Goal: Find specific page/section: Find specific page/section

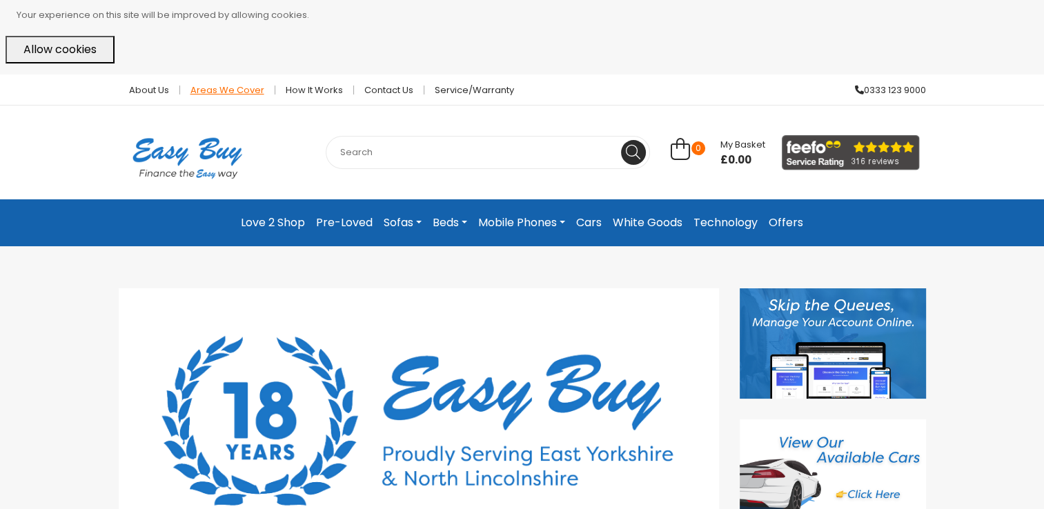
click at [227, 90] on link "Areas we cover" at bounding box center [227, 90] width 95 height 9
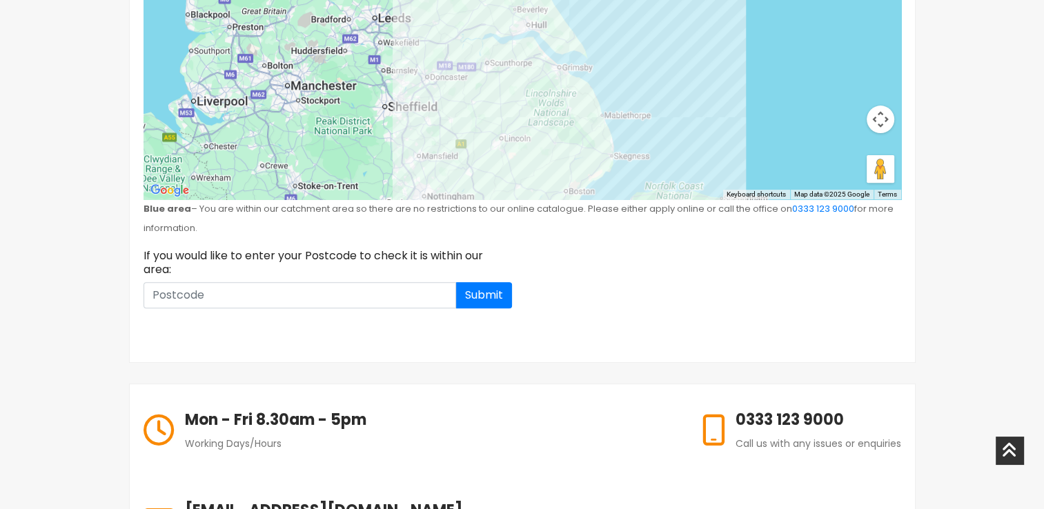
scroll to position [497, 0]
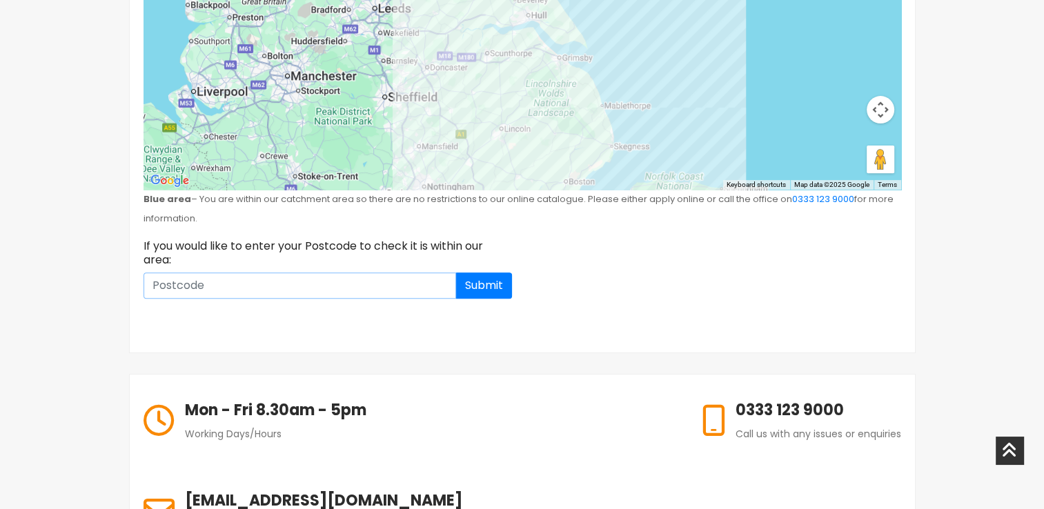
click at [340, 284] on input at bounding box center [300, 286] width 313 height 26
type input "HD2 1SS"
click at [486, 286] on button "Submit" at bounding box center [484, 286] width 56 height 26
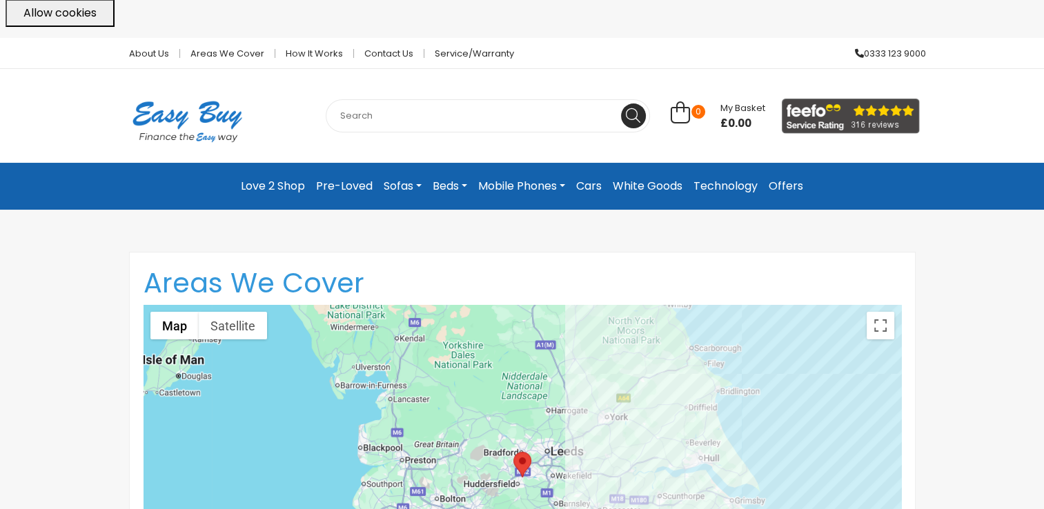
scroll to position [0, 0]
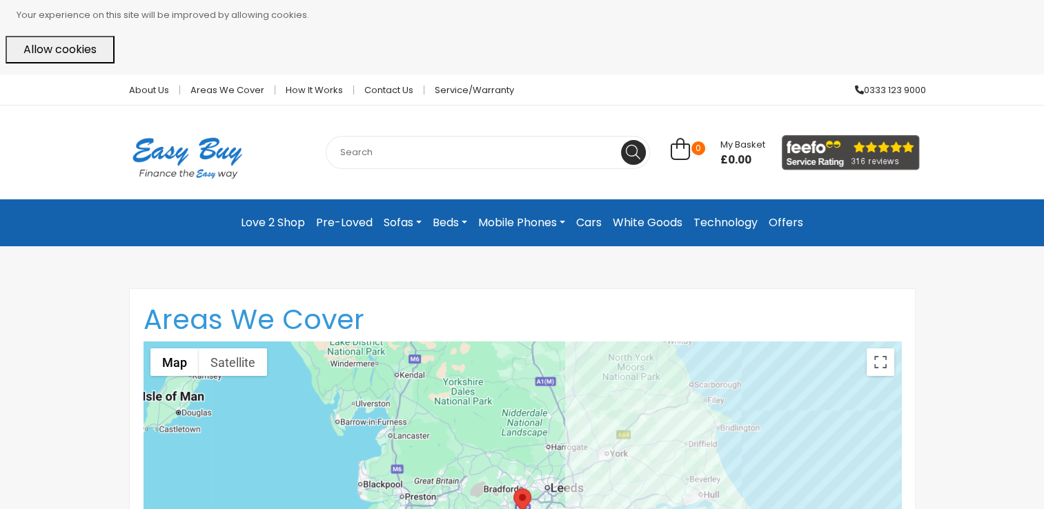
click at [291, 220] on link "Love 2 Shop" at bounding box center [272, 223] width 75 height 25
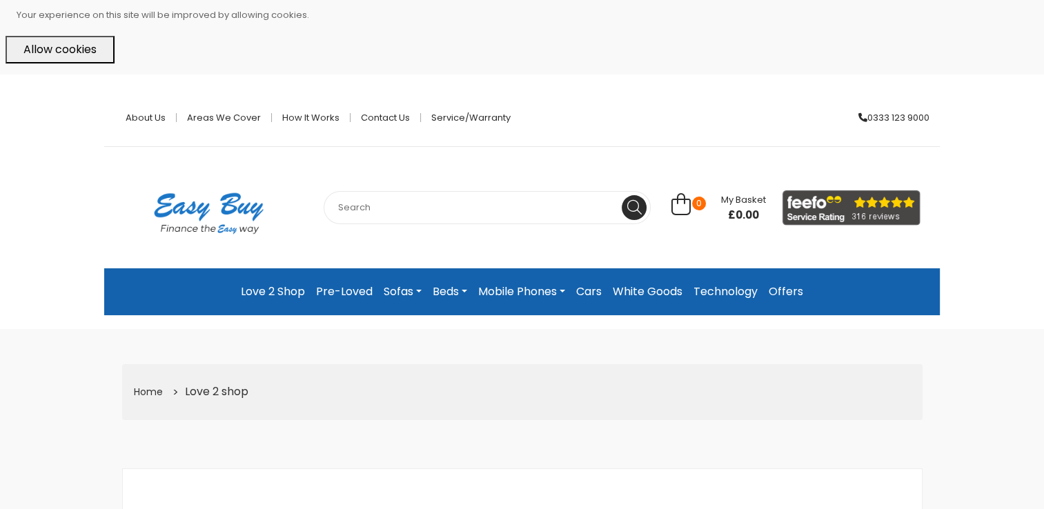
click at [63, 49] on button "Allow cookies" at bounding box center [60, 50] width 109 height 28
